Goal: Find specific page/section: Find specific page/section

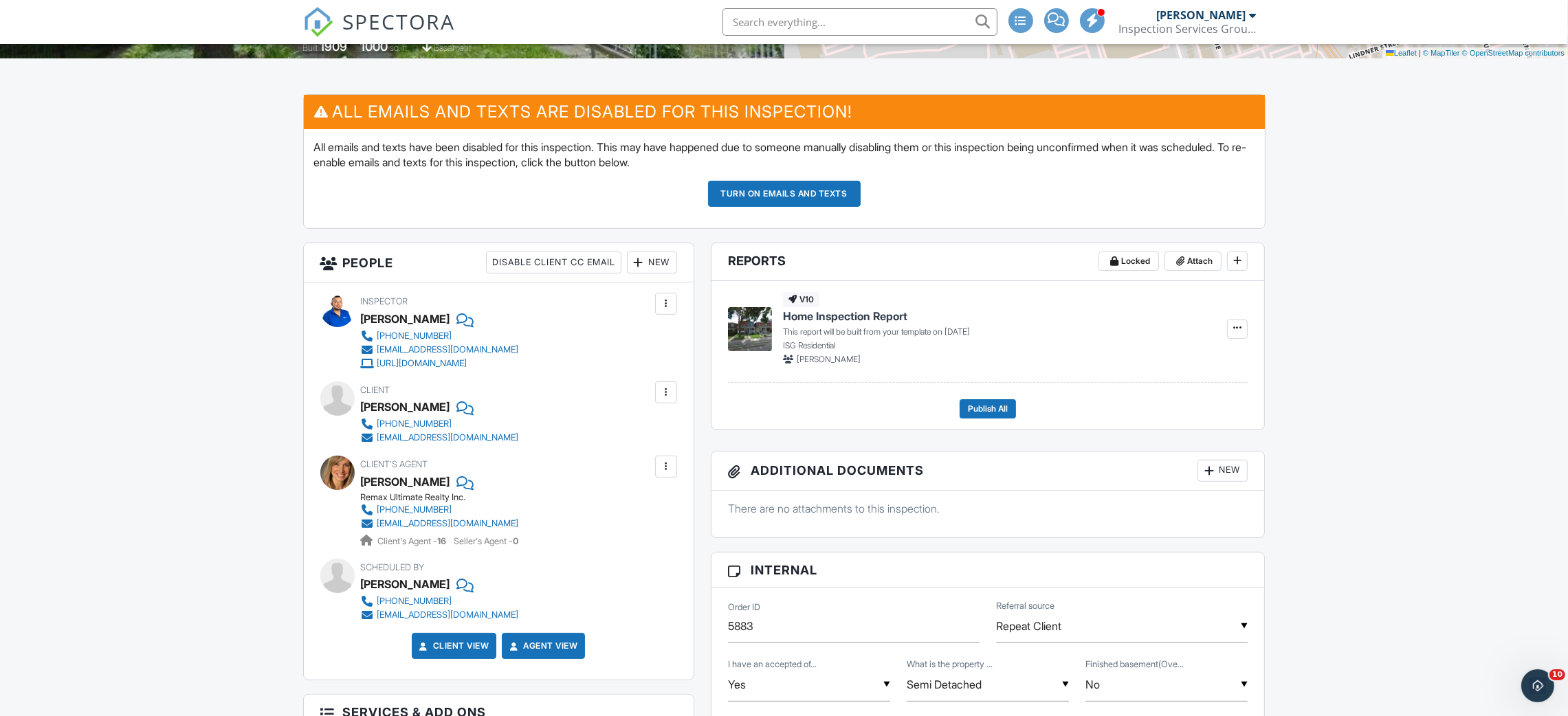
scroll to position [206, 0]
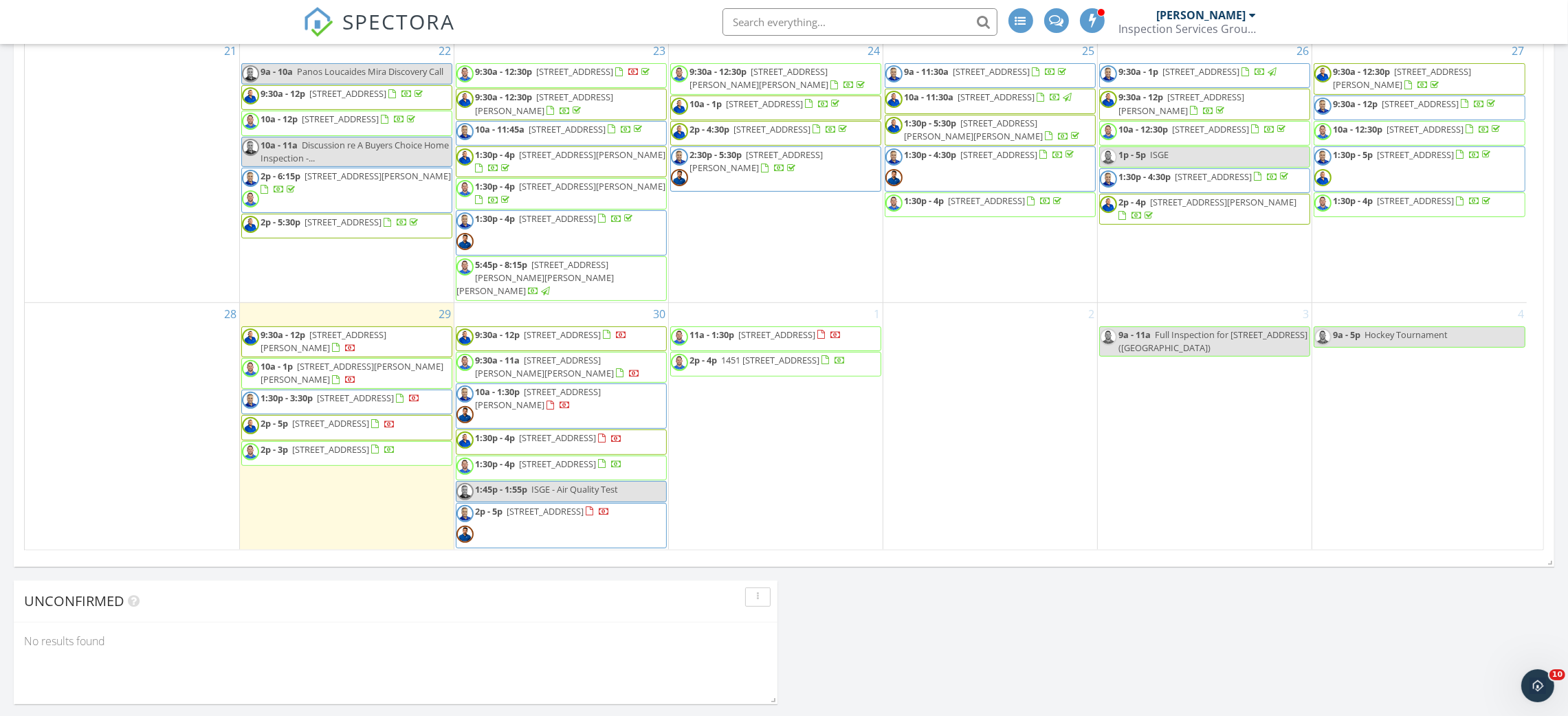
scroll to position [747, 0]
